Goal: Check status: Check status

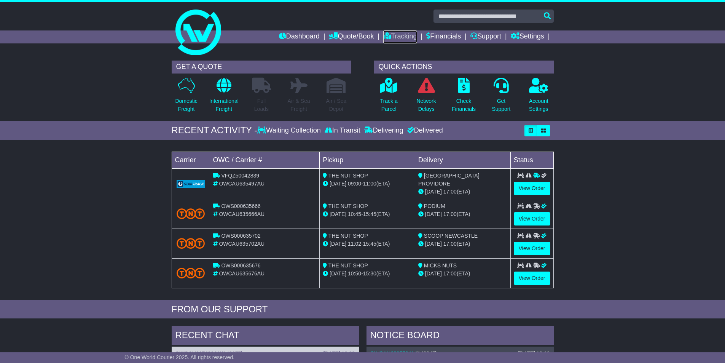
click at [406, 36] on link "Tracking" at bounding box center [399, 36] width 33 height 13
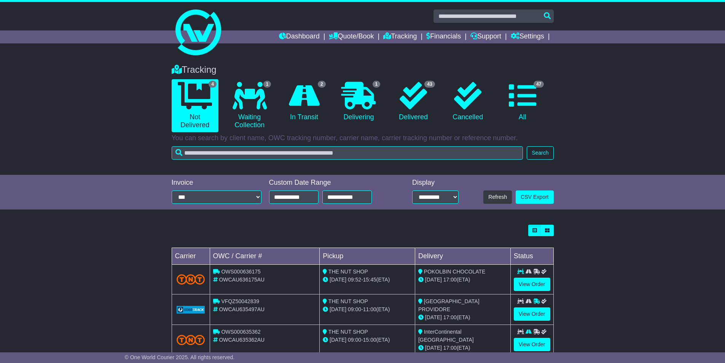
scroll to position [48, 0]
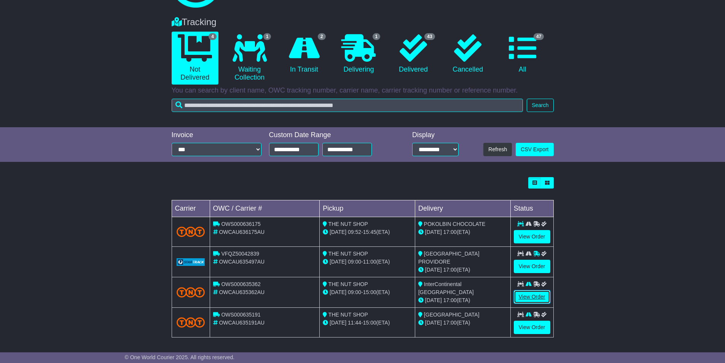
click at [535, 297] on link "View Order" at bounding box center [532, 296] width 37 height 13
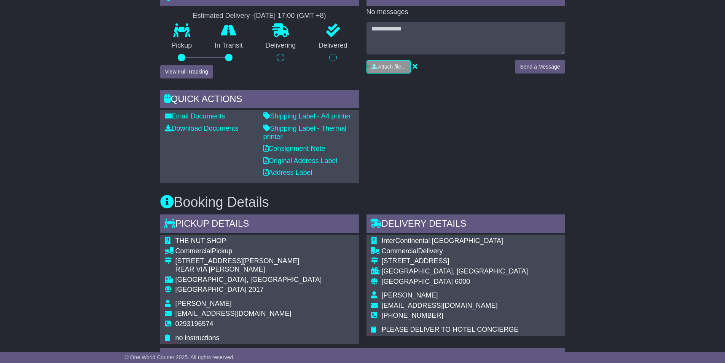
scroll to position [274, 0]
